Goal: Navigation & Orientation: Understand site structure

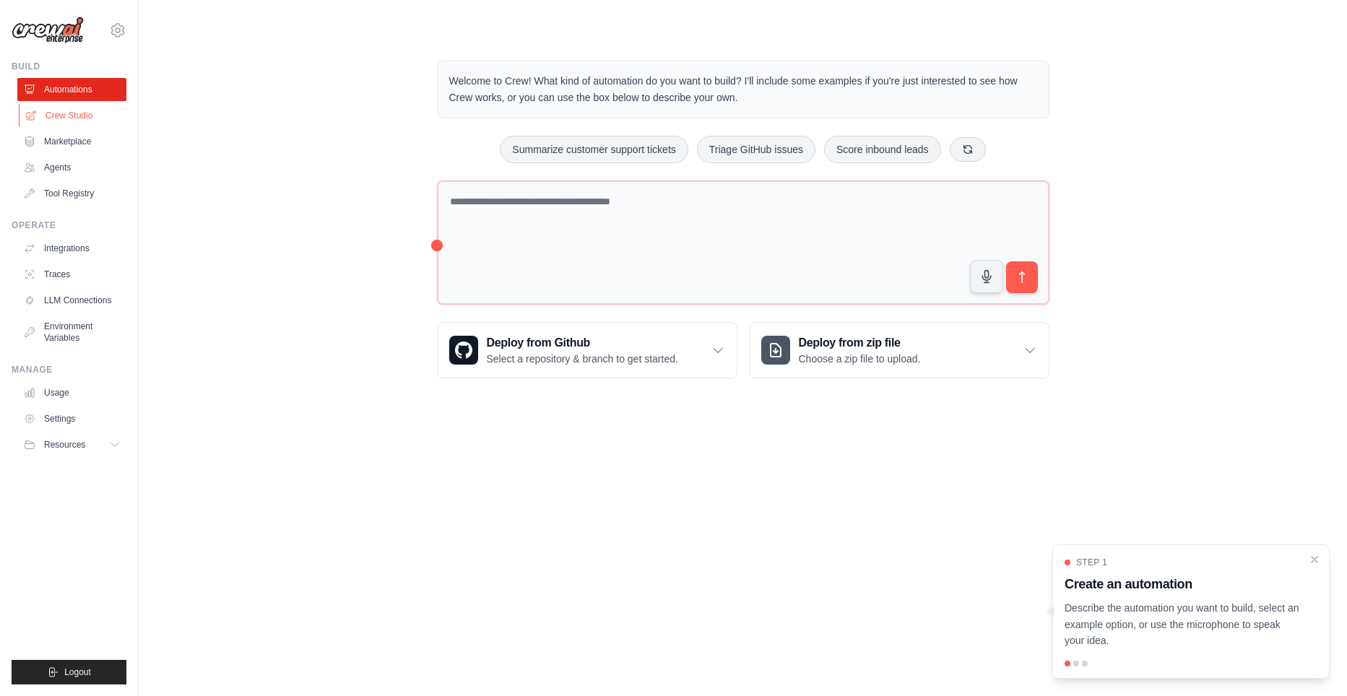
click at [86, 112] on link "Crew Studio" at bounding box center [73, 115] width 109 height 23
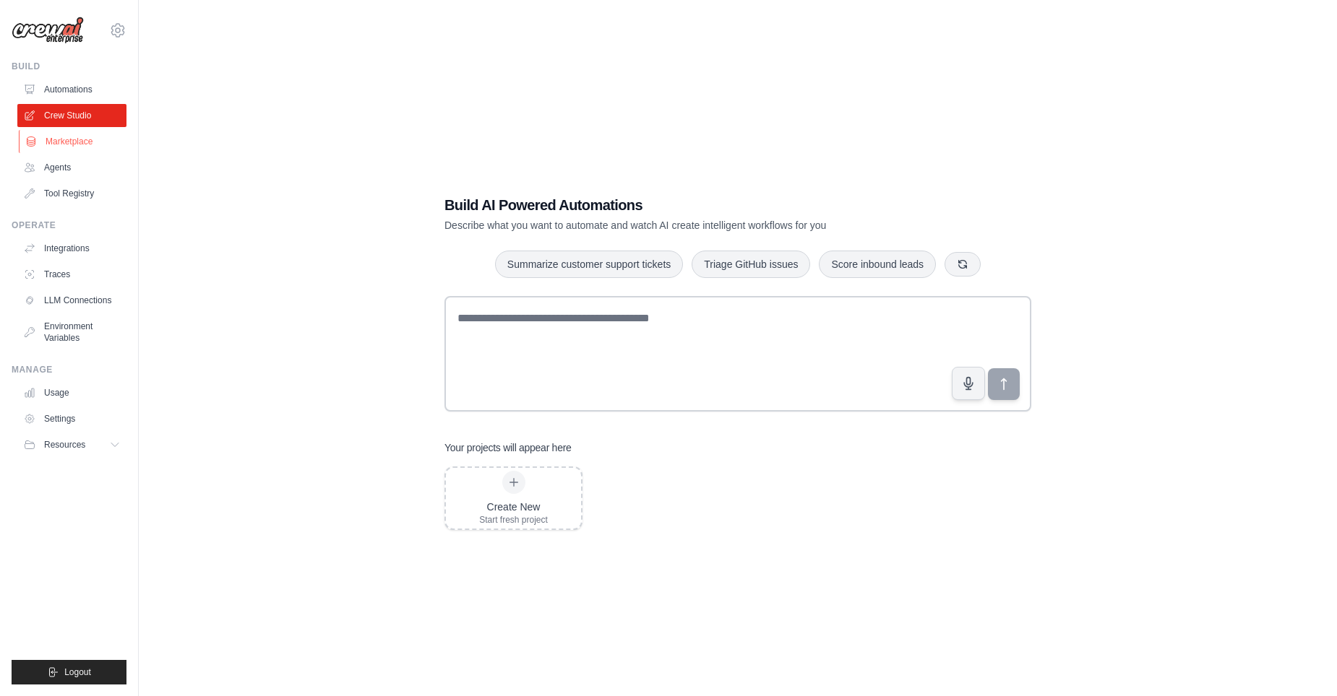
click at [90, 145] on link "Marketplace" at bounding box center [73, 141] width 109 height 23
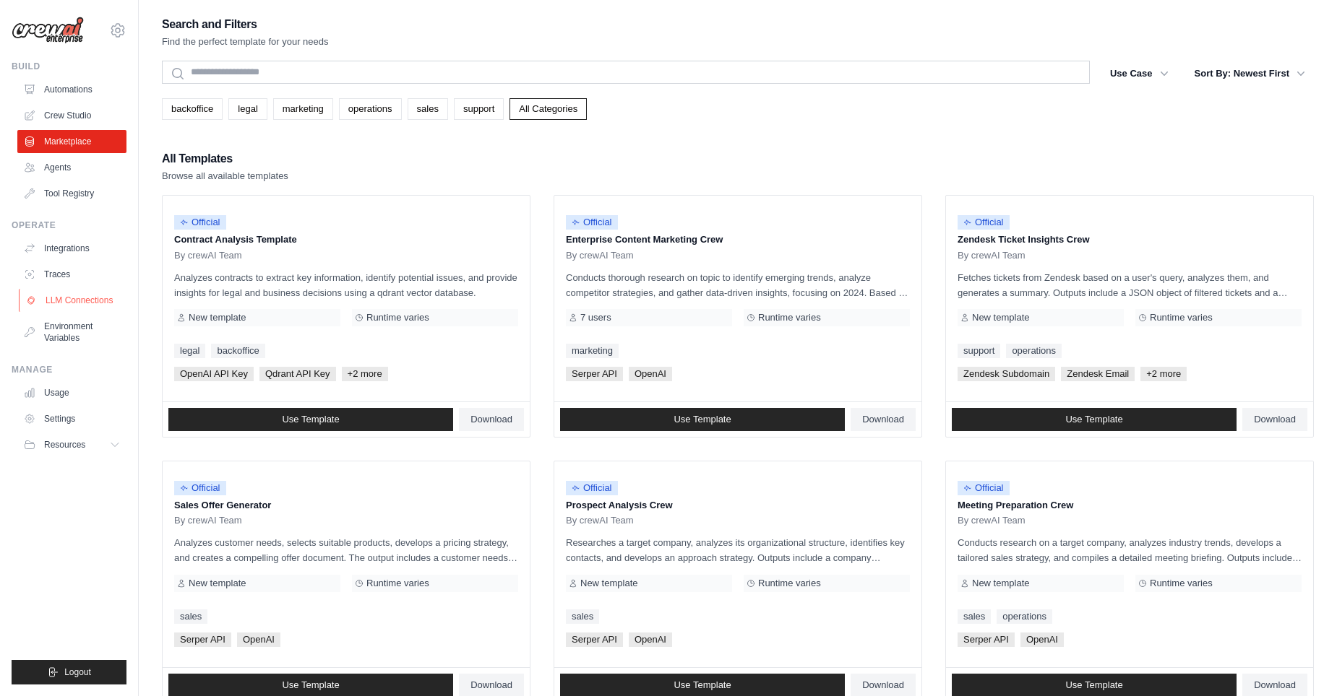
click at [46, 298] on link "LLM Connections" at bounding box center [73, 300] width 109 height 23
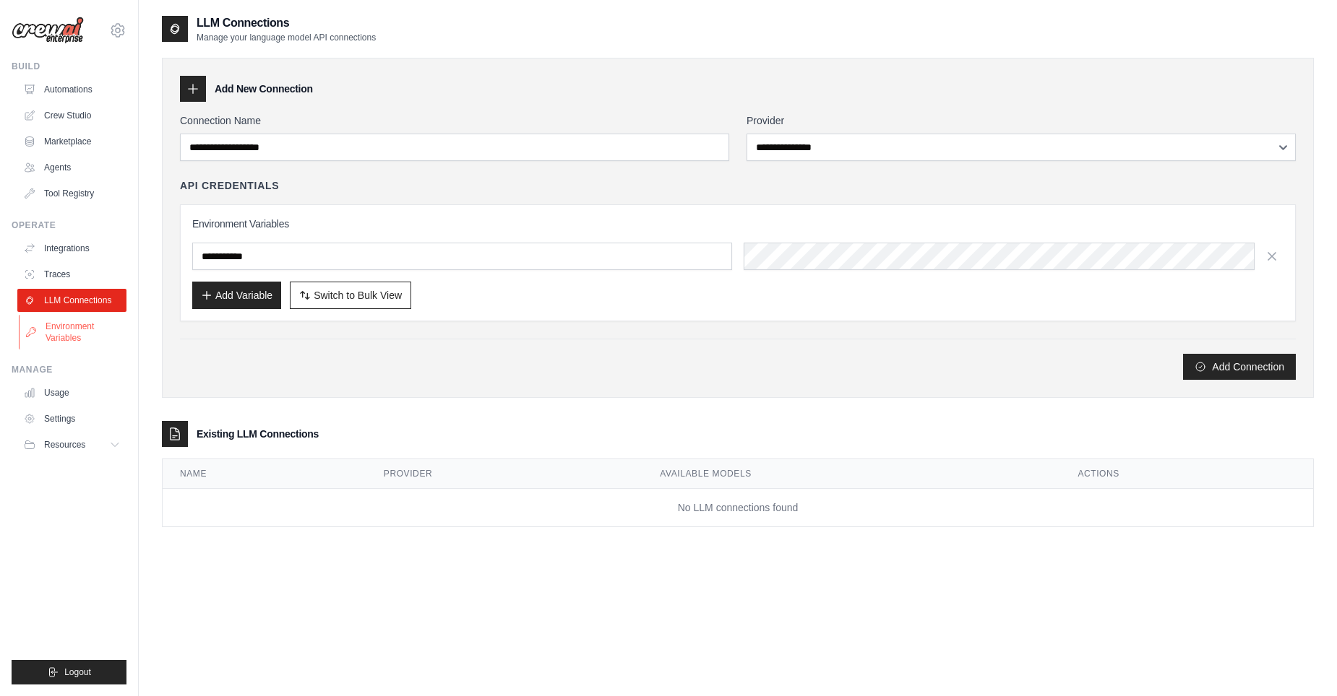
click at [51, 331] on link "Environment Variables" at bounding box center [73, 332] width 109 height 35
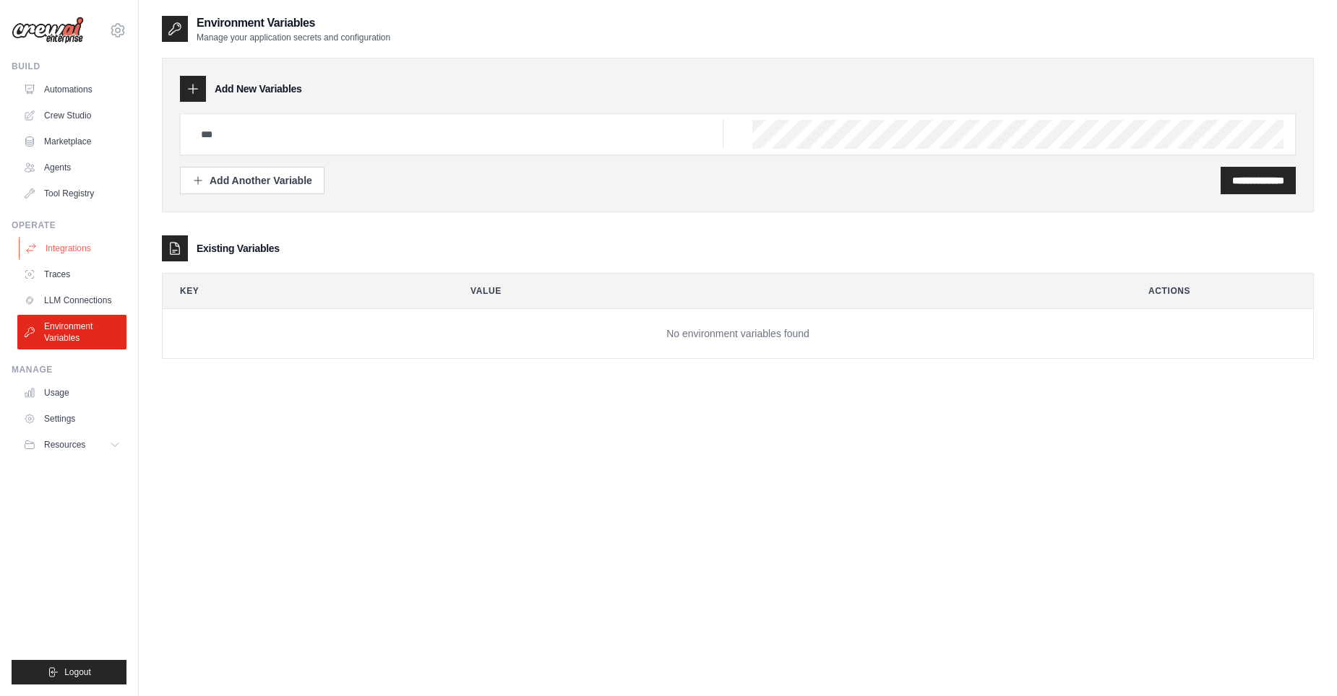
click at [67, 257] on link "Integrations" at bounding box center [73, 248] width 109 height 23
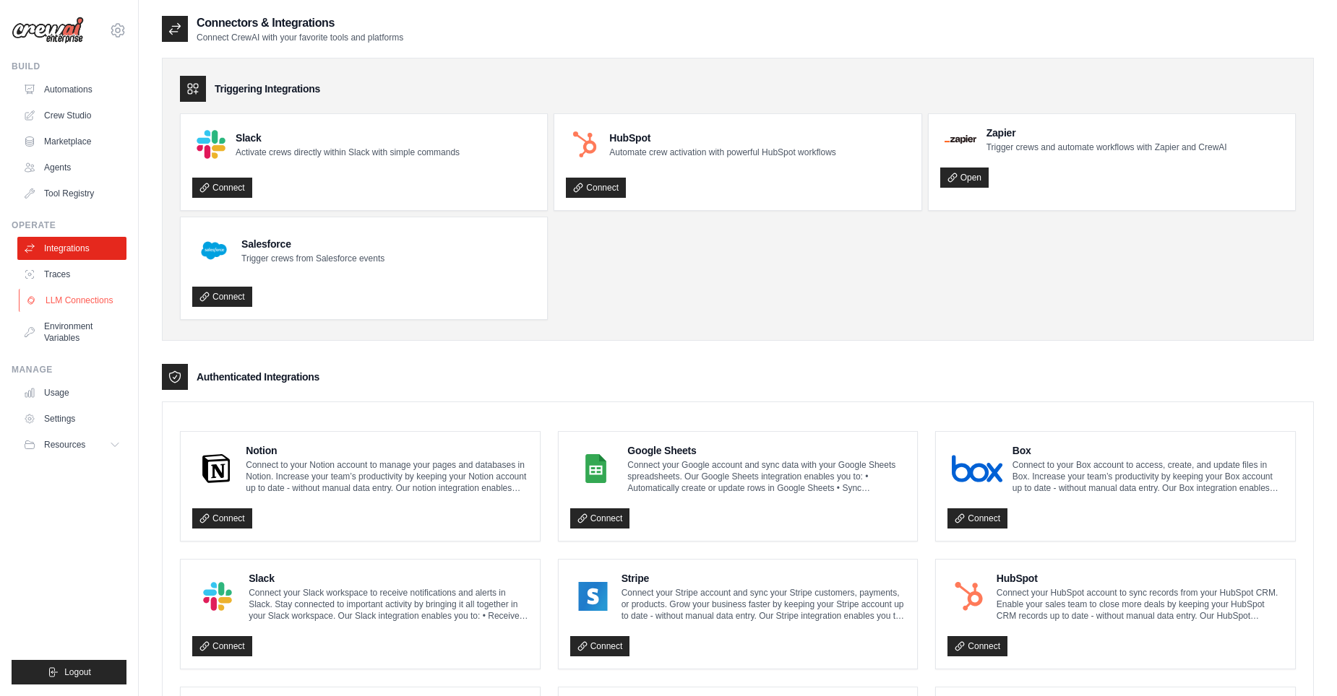
click at [69, 292] on link "LLM Connections" at bounding box center [73, 300] width 109 height 23
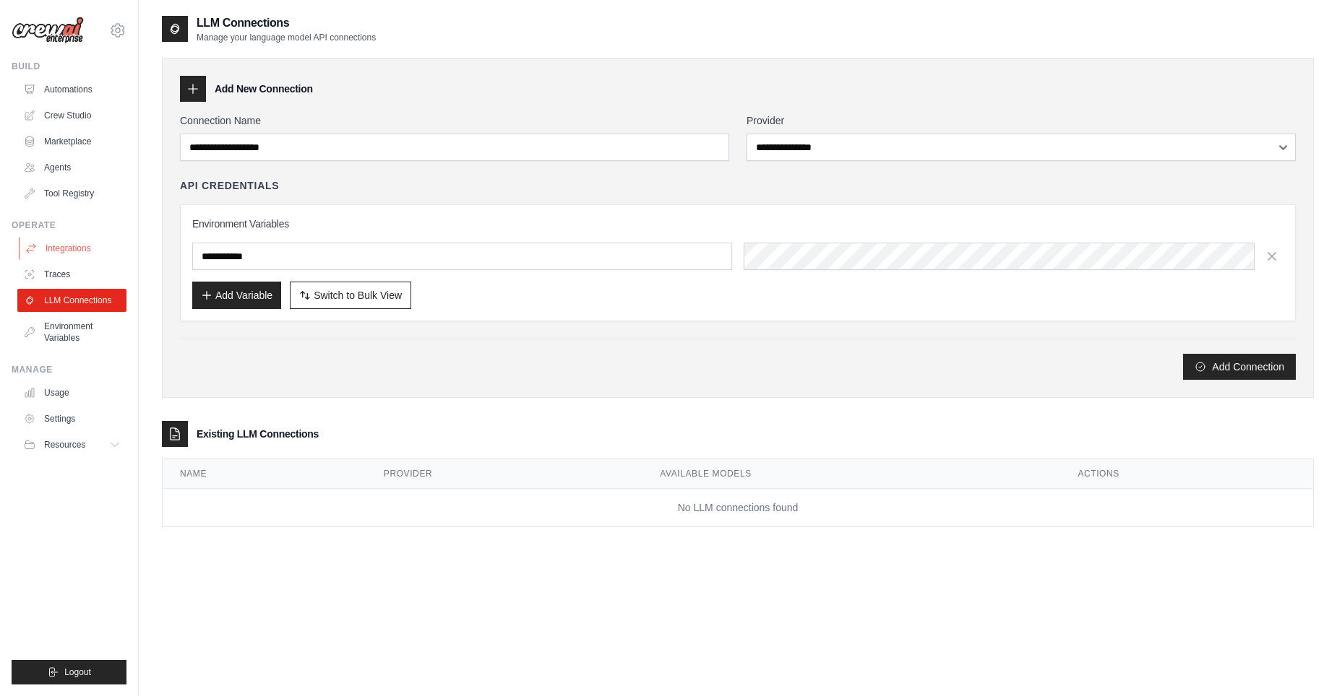
click at [79, 259] on link "Integrations" at bounding box center [73, 248] width 109 height 23
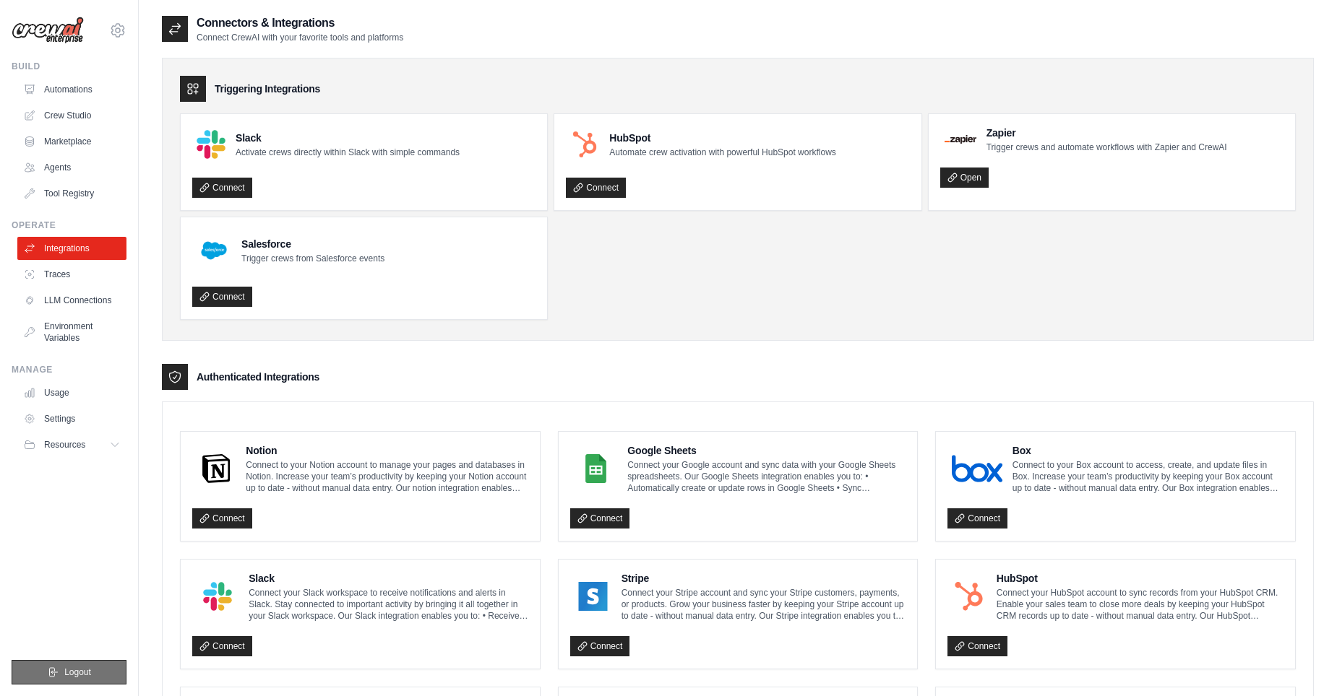
click at [92, 673] on button "Logout" at bounding box center [69, 672] width 115 height 25
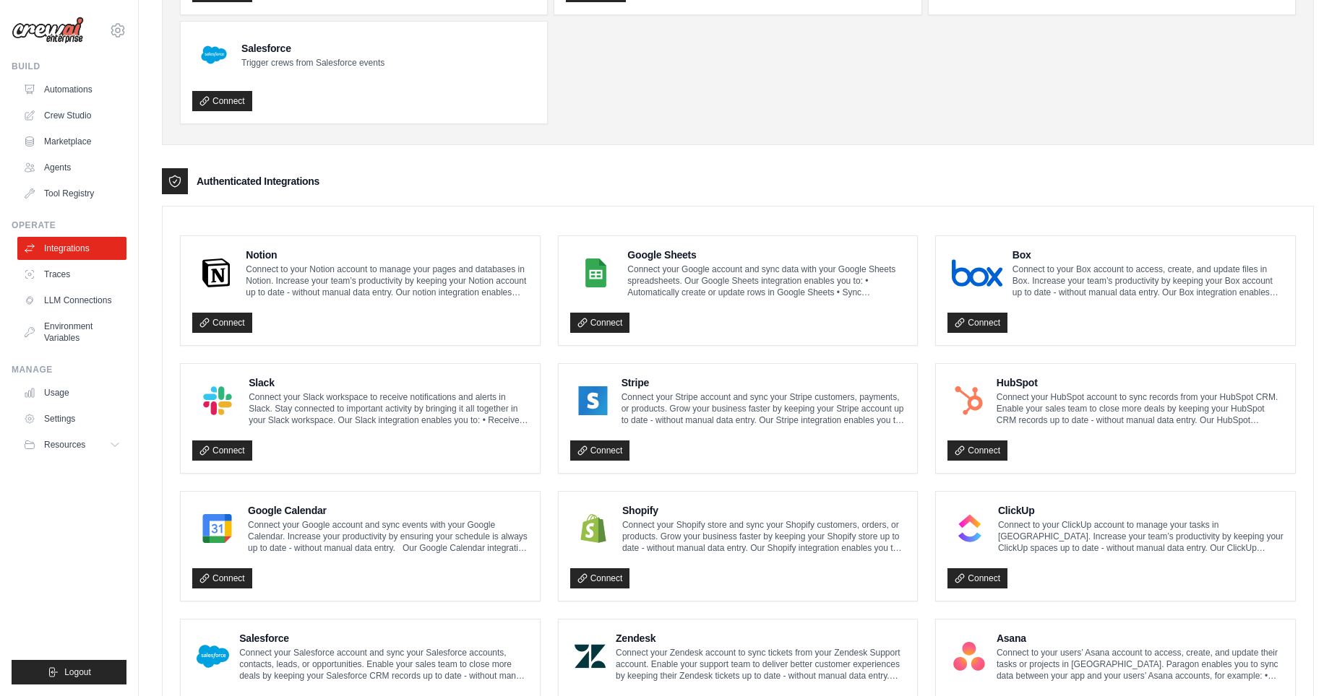
scroll to position [195, 0]
